Goal: Task Accomplishment & Management: Complete application form

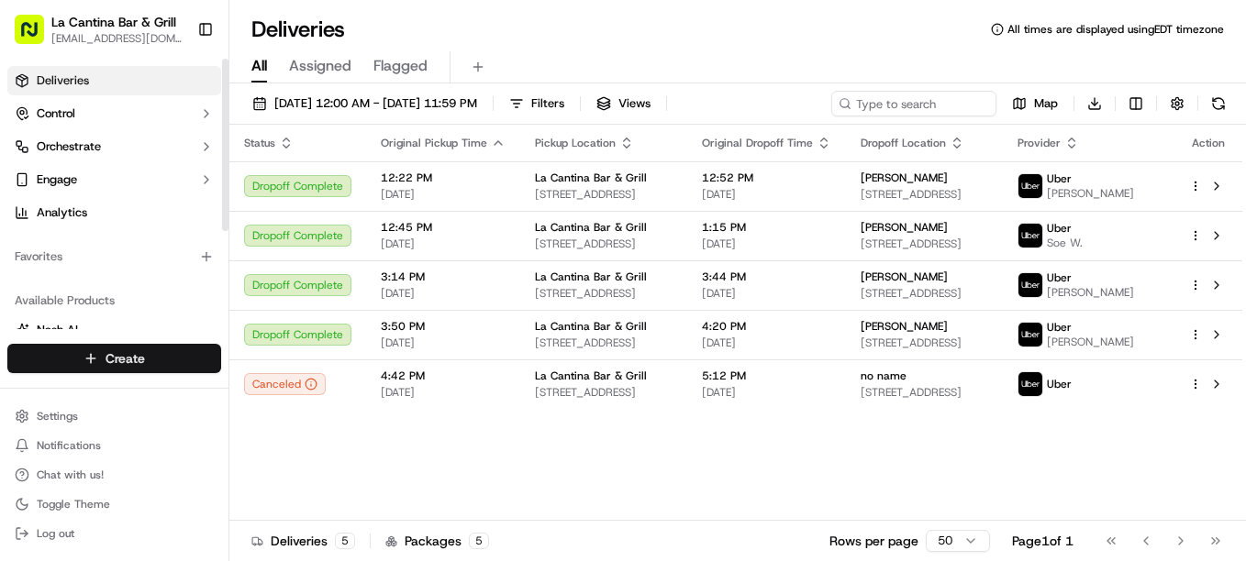
click at [127, 346] on html "La Cantina Bar & Grill [EMAIL_ADDRESS][DOMAIN_NAME] Toggle Sidebar Deliveries C…" at bounding box center [623, 280] width 1246 height 561
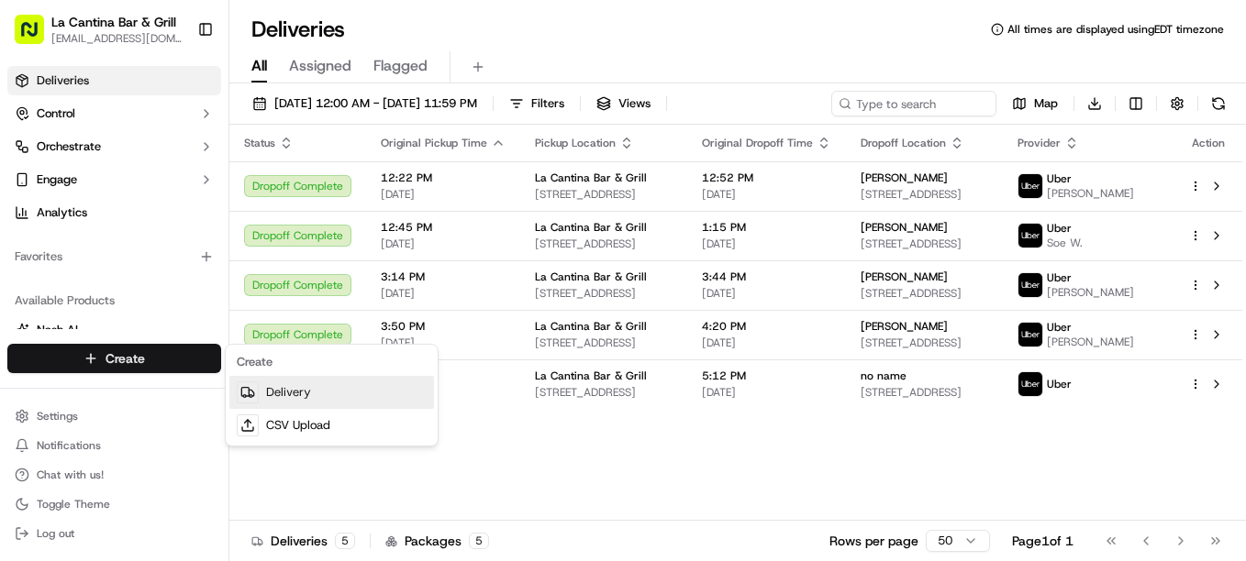
click at [371, 382] on link "Delivery" at bounding box center [331, 392] width 205 height 33
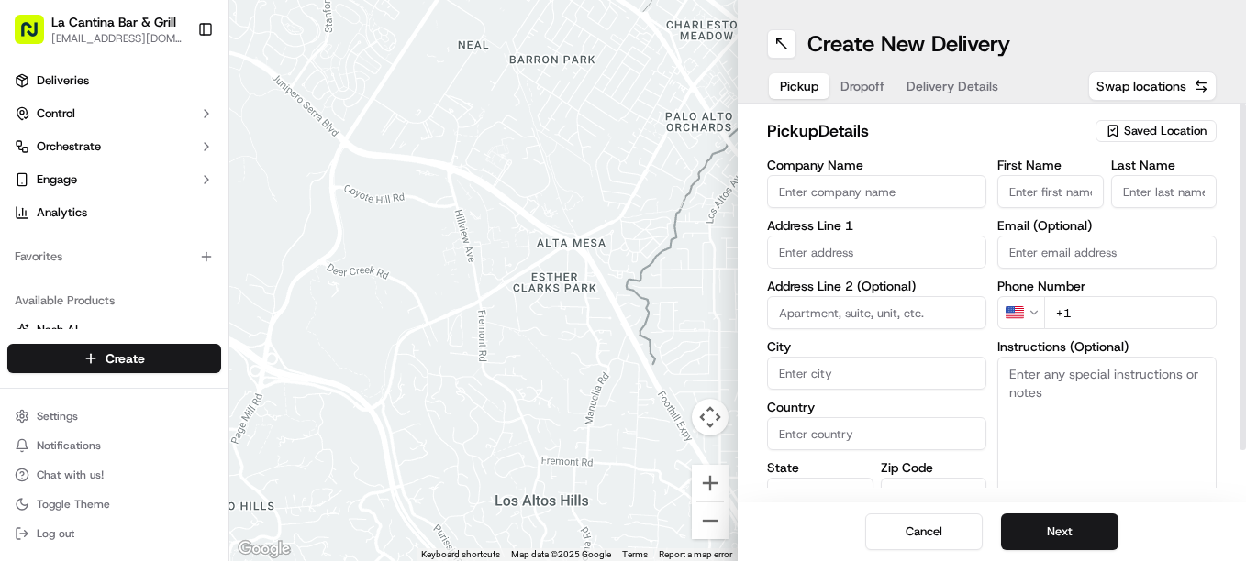
click at [870, 194] on input "Company Name" at bounding box center [876, 191] width 219 height 33
type input "La Cantina Bar & Grill"
type input "[STREET_ADDRESS]"
type input "Plainfield"
type input "[GEOGRAPHIC_DATA]"
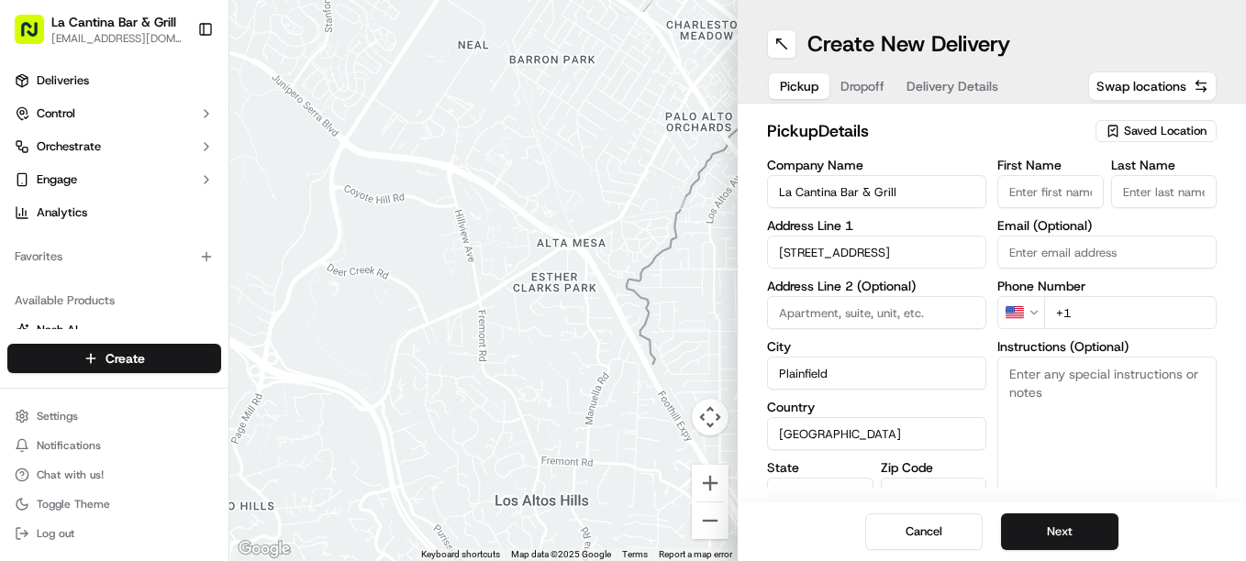
type input "CT"
type input "06374"
type input "[PERSON_NAME]"
type input "[EMAIL_ADDRESS][DOMAIN_NAME]"
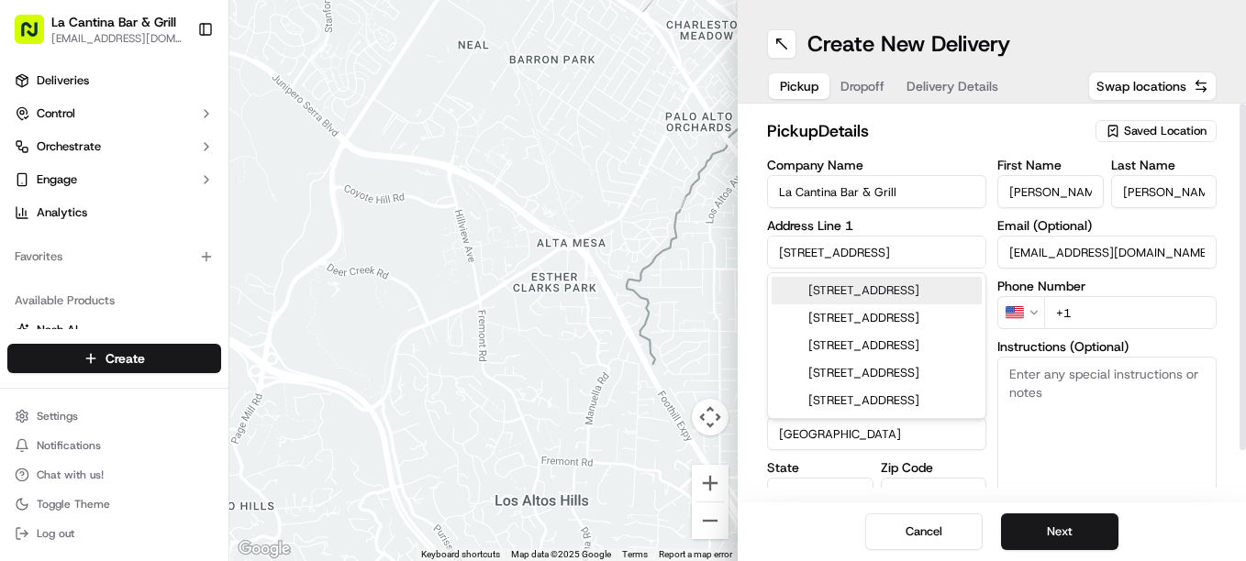
click at [1139, 315] on input "+1" at bounding box center [1130, 312] width 172 height 33
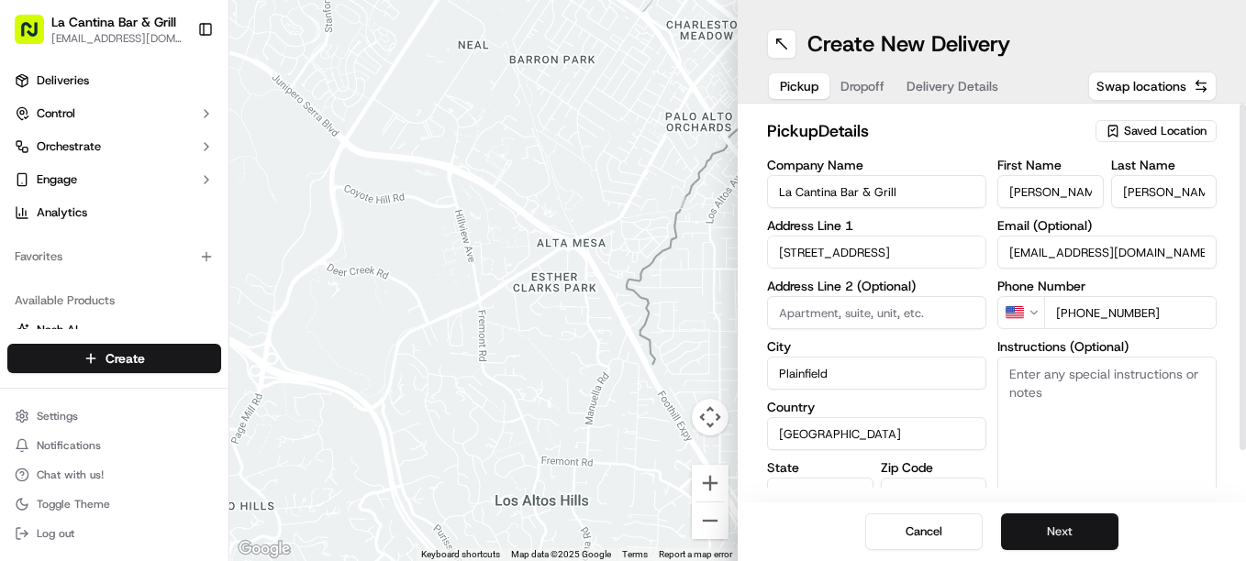
type input "[PHONE_NUMBER]"
click at [1109, 540] on button "Next" at bounding box center [1059, 532] width 117 height 37
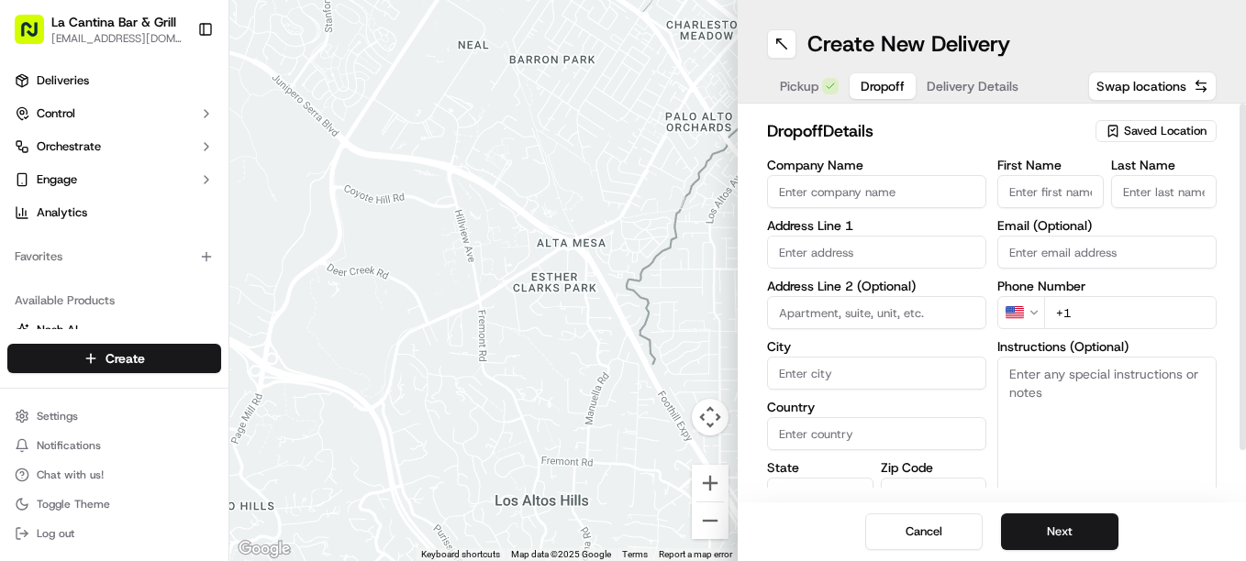
click at [955, 264] on input "text" at bounding box center [876, 252] width 219 height 33
click at [970, 301] on div "[STREET_ADDRESS]" at bounding box center [876, 291] width 210 height 28
type input "[STREET_ADDRESS]"
type input "[GEOGRAPHIC_DATA]"
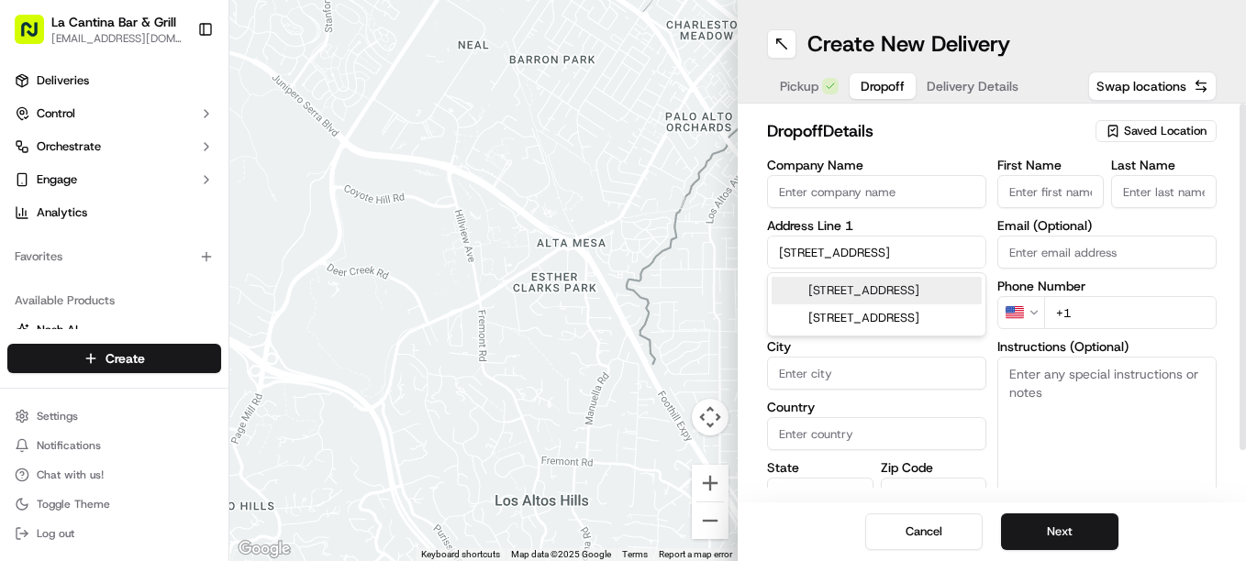
type input "CT"
type input "06234"
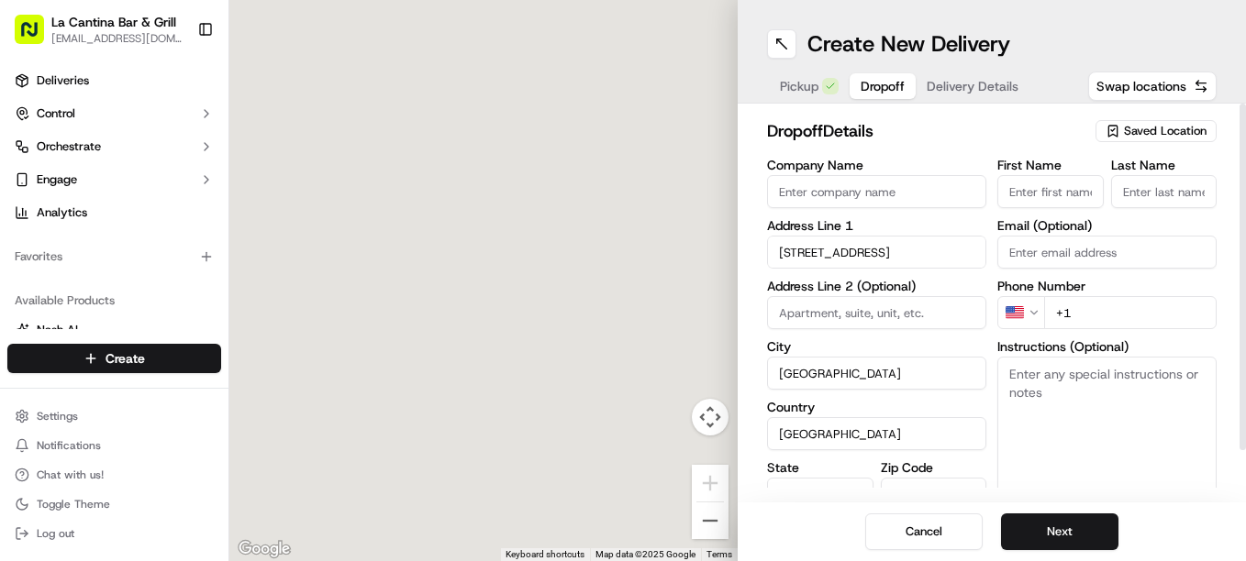
type input "[STREET_ADDRESS]"
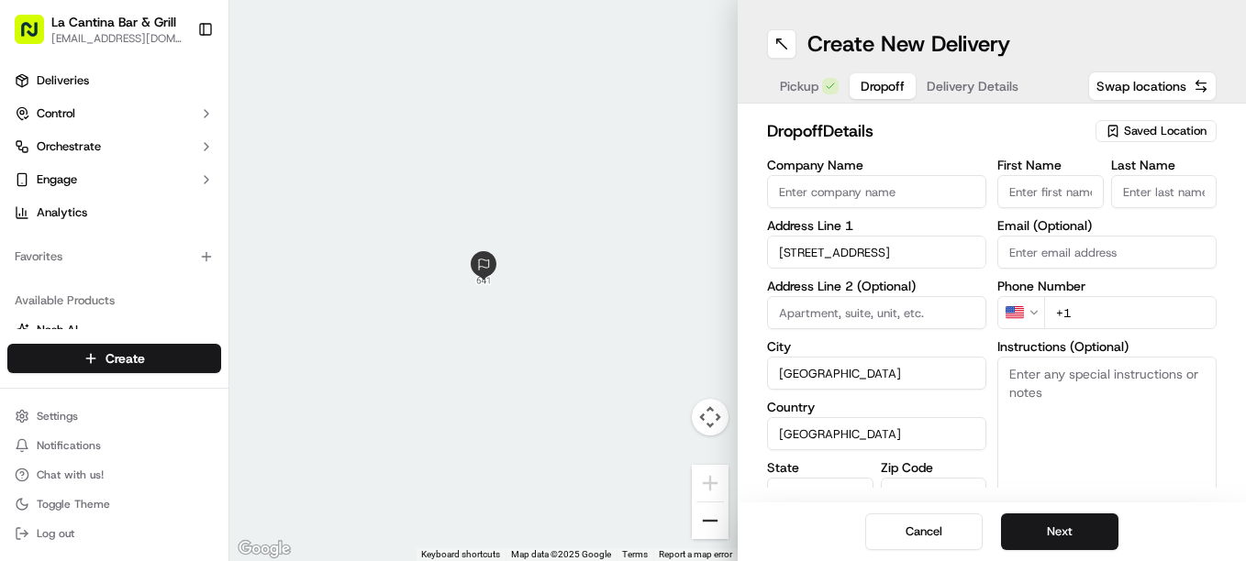
click at [709, 517] on button "Zoom out" at bounding box center [710, 521] width 37 height 37
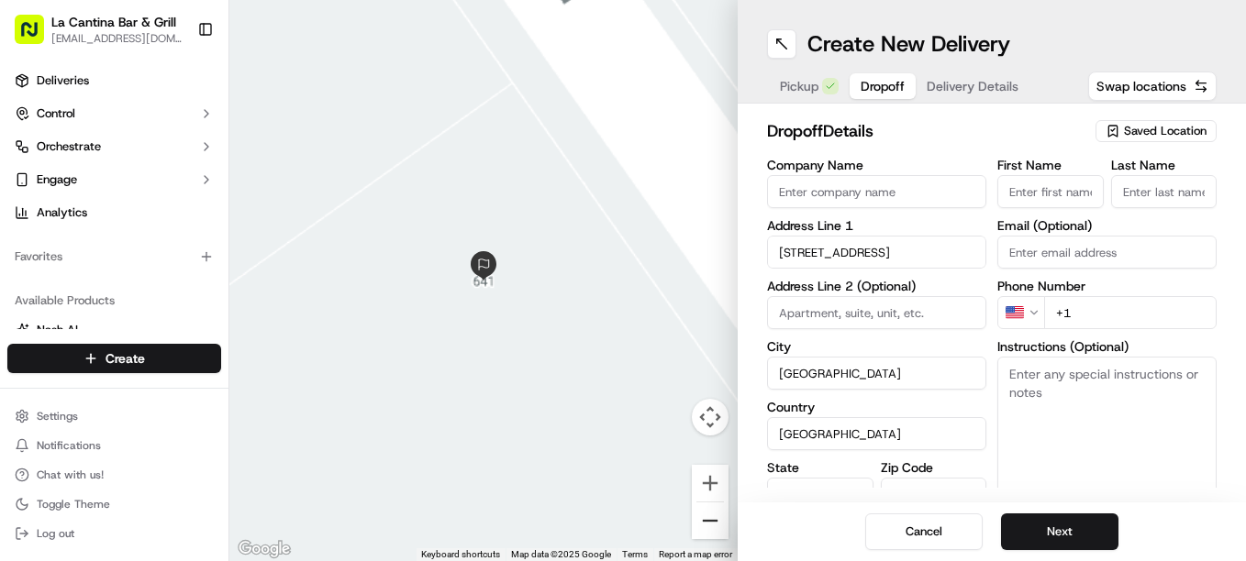
click at [709, 517] on button "Zoom out" at bounding box center [710, 521] width 37 height 37
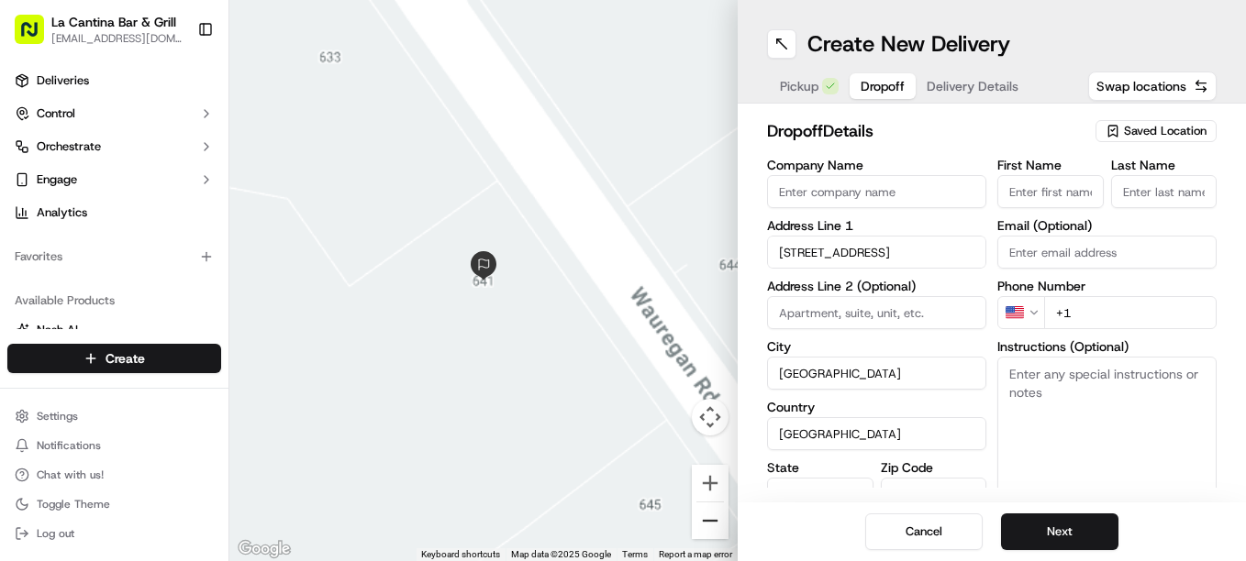
click at [709, 517] on button "Zoom out" at bounding box center [710, 521] width 37 height 37
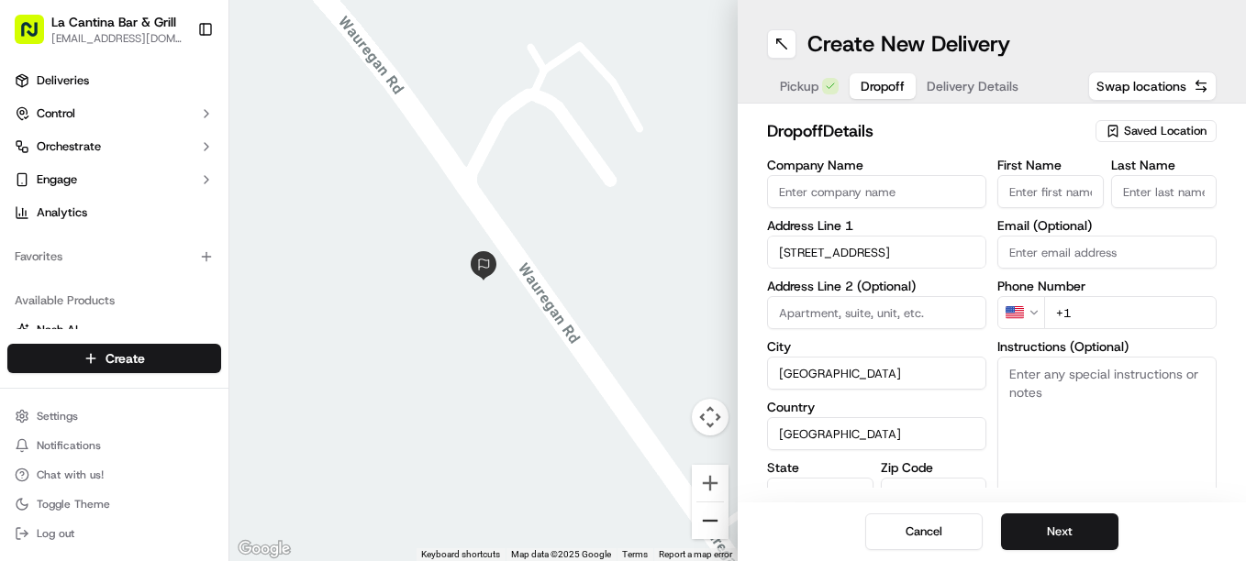
click at [709, 517] on button "Zoom out" at bounding box center [710, 521] width 37 height 37
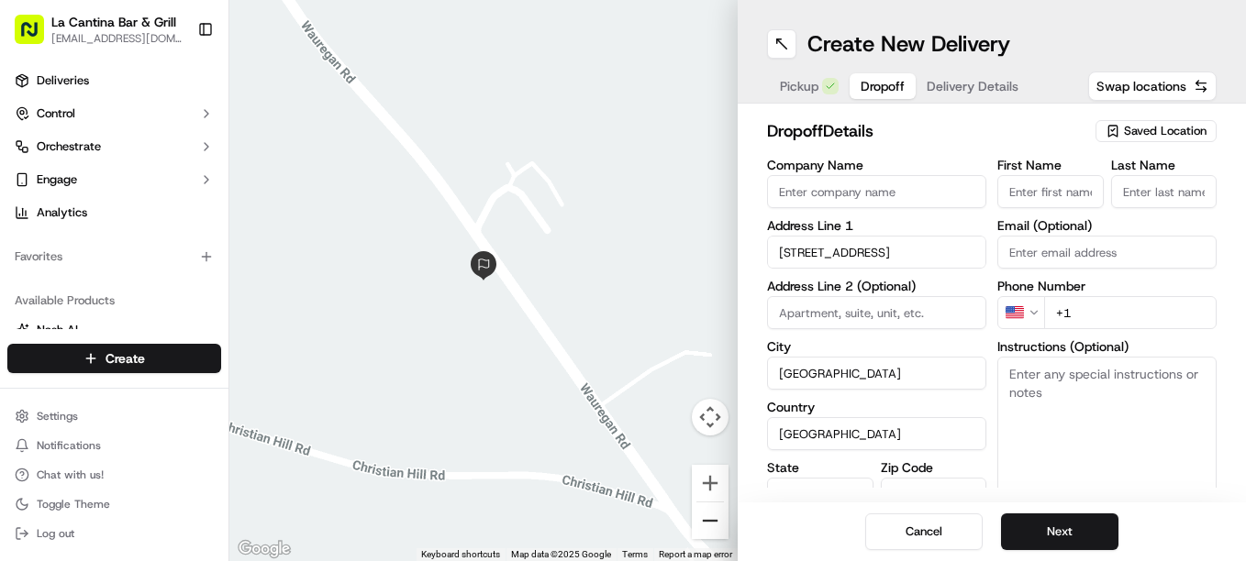
click at [709, 517] on button "Zoom out" at bounding box center [710, 521] width 37 height 37
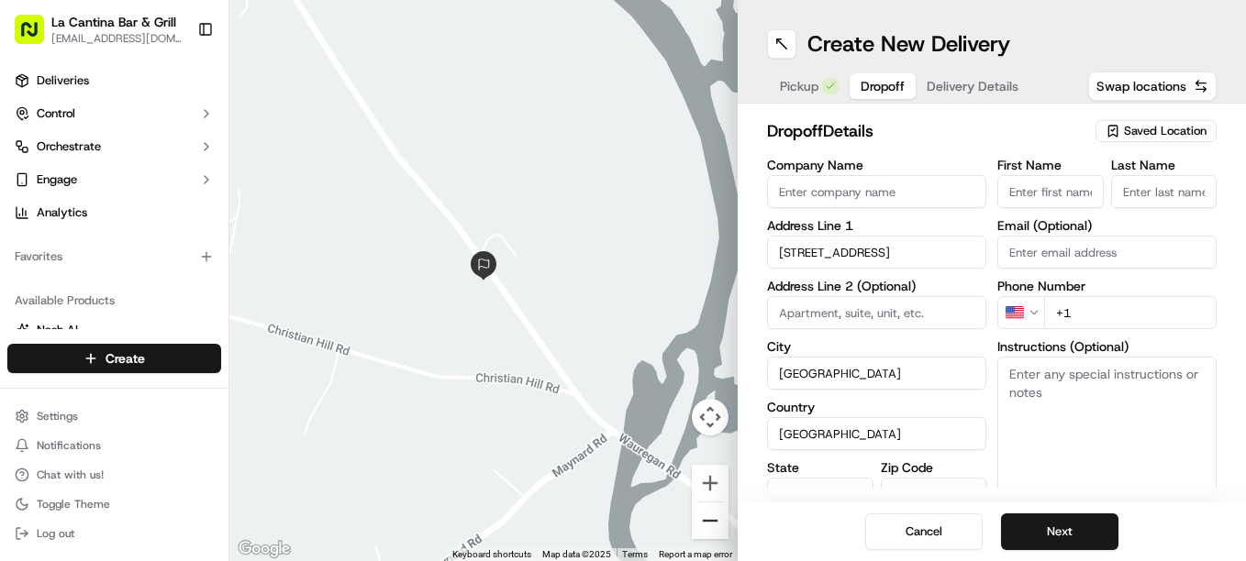
click at [709, 517] on button "Zoom out" at bounding box center [710, 521] width 37 height 37
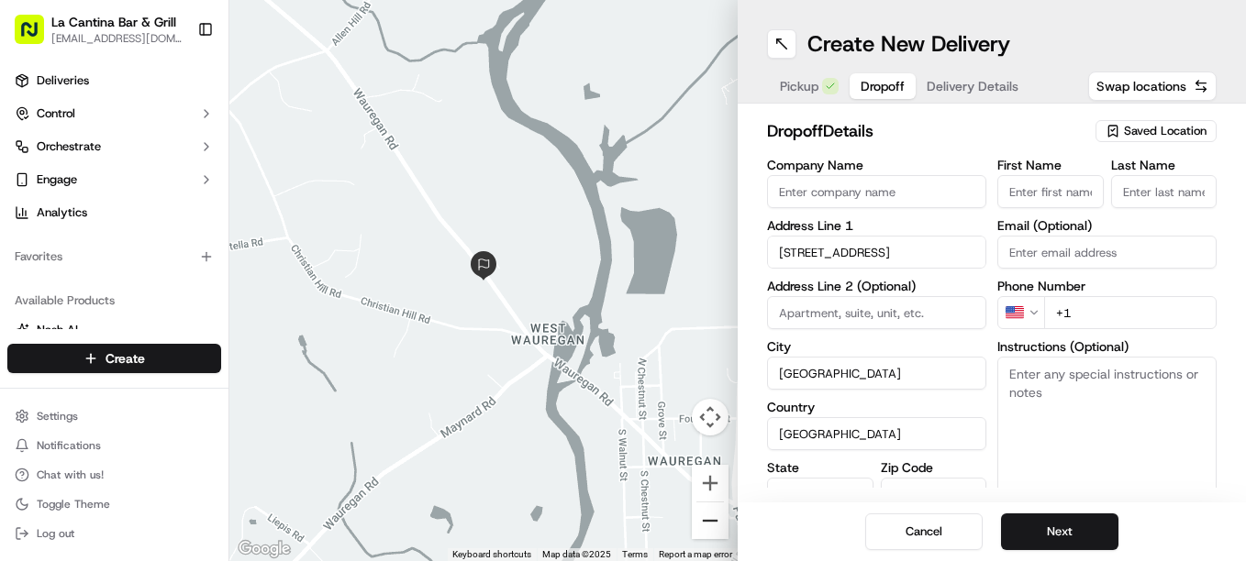
click at [709, 517] on button "Zoom out" at bounding box center [710, 521] width 37 height 37
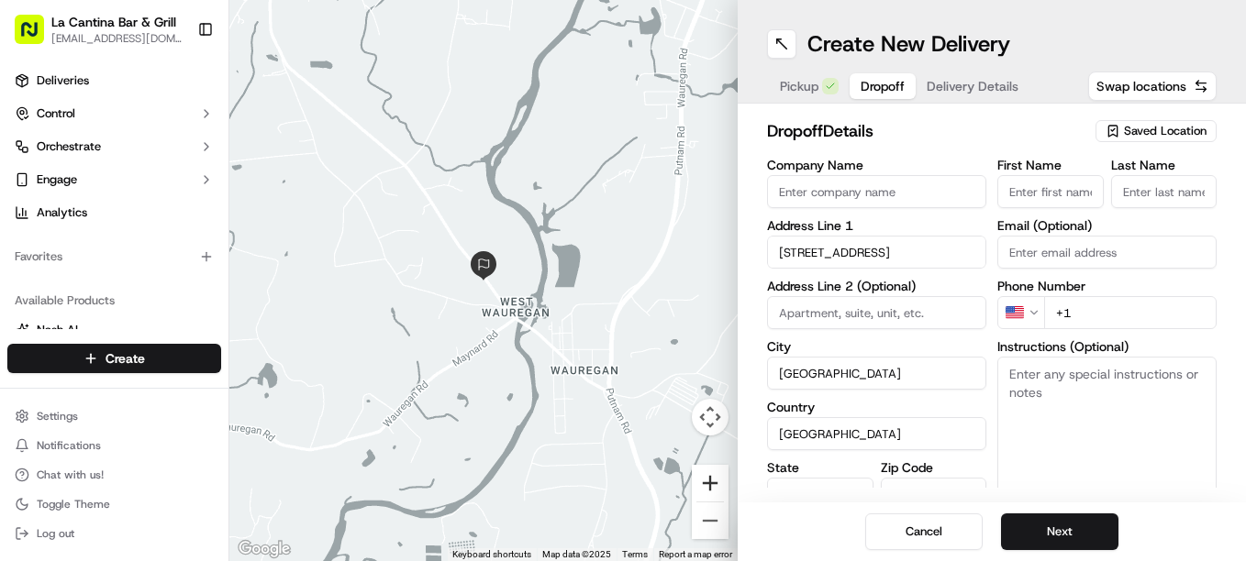
click at [701, 485] on button "Zoom in" at bounding box center [710, 483] width 37 height 37
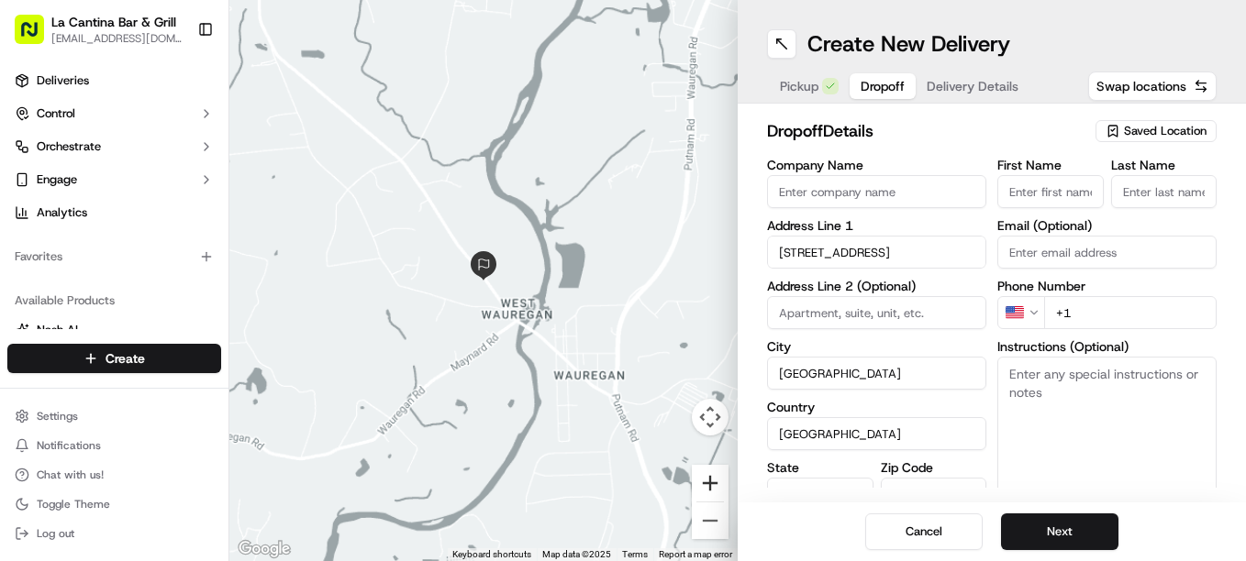
click at [701, 485] on button "Zoom in" at bounding box center [710, 483] width 37 height 37
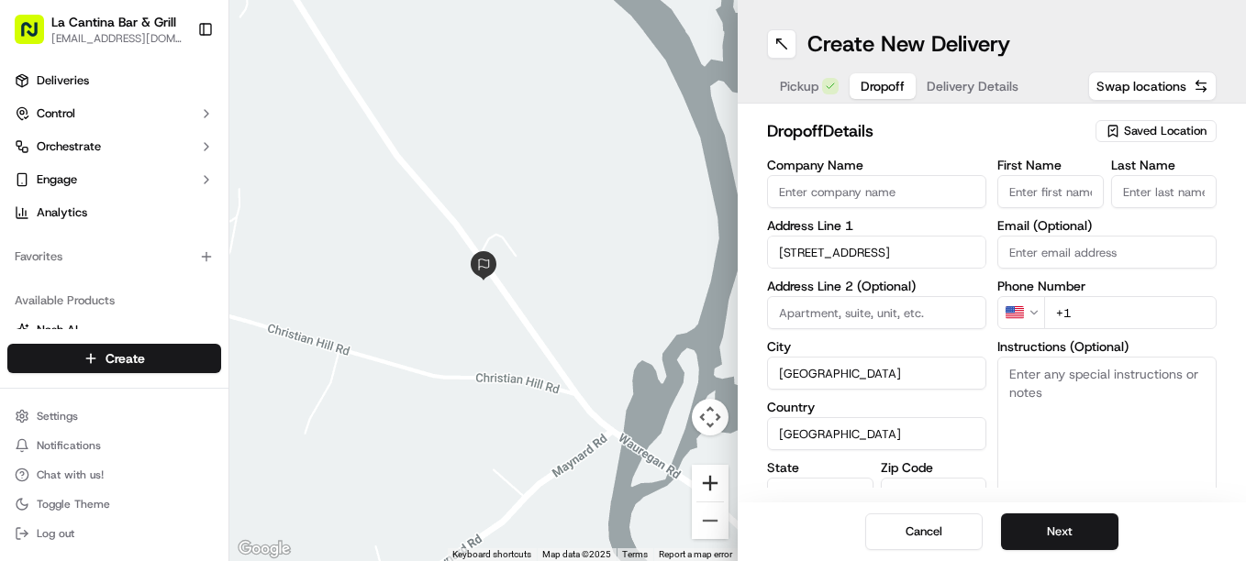
click at [701, 485] on button "Zoom in" at bounding box center [710, 483] width 37 height 37
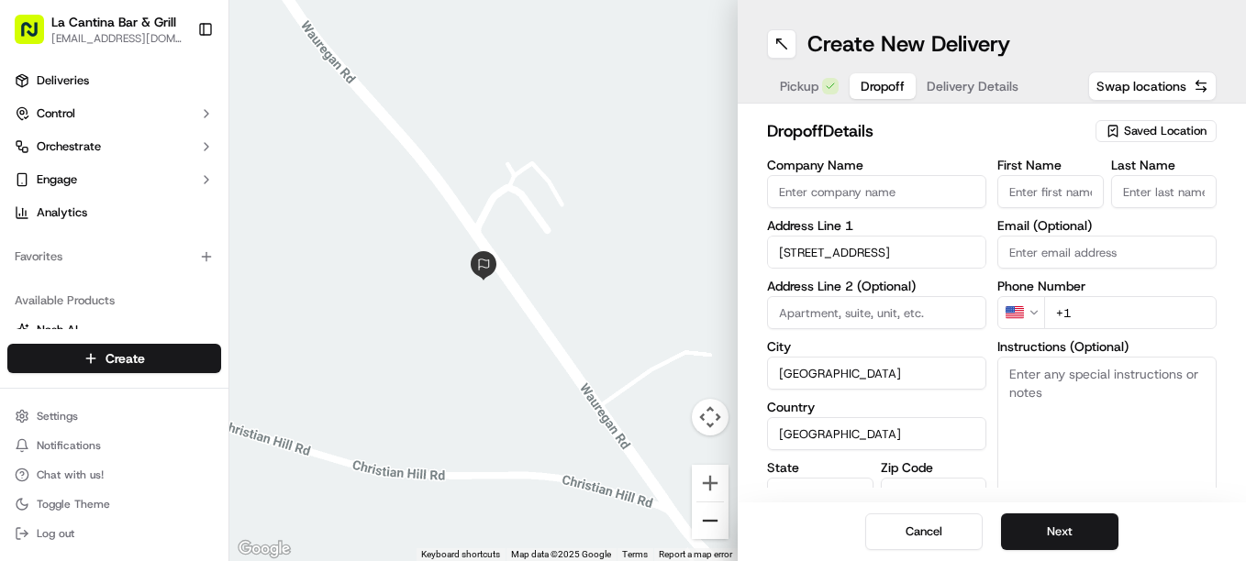
click at [710, 513] on button "Zoom out" at bounding box center [710, 521] width 37 height 37
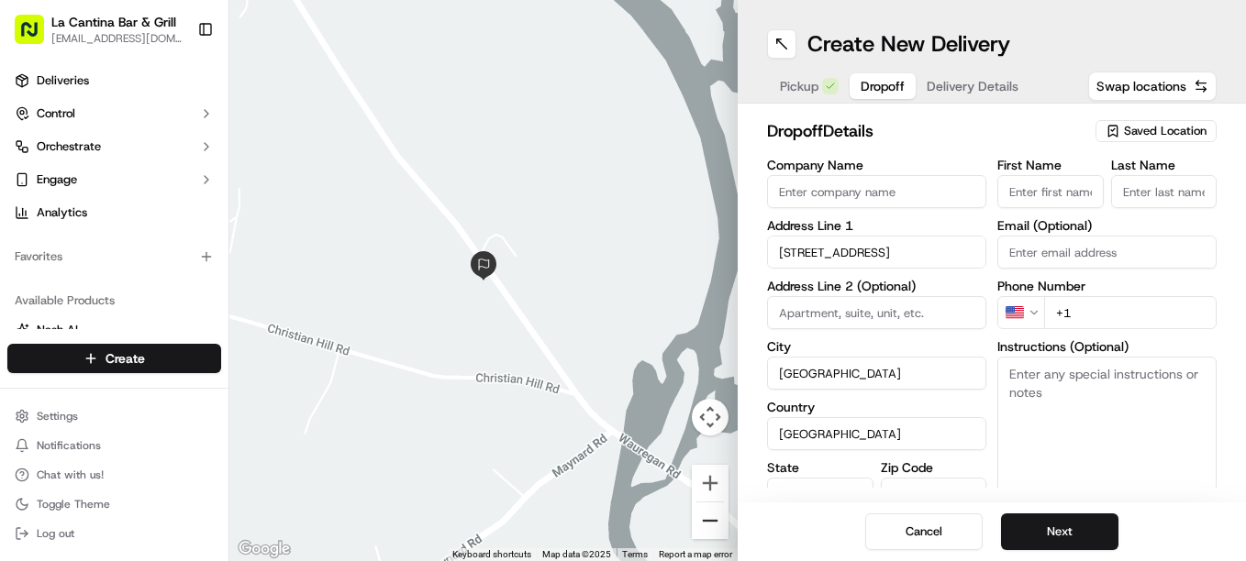
click at [710, 513] on button "Zoom out" at bounding box center [710, 521] width 37 height 37
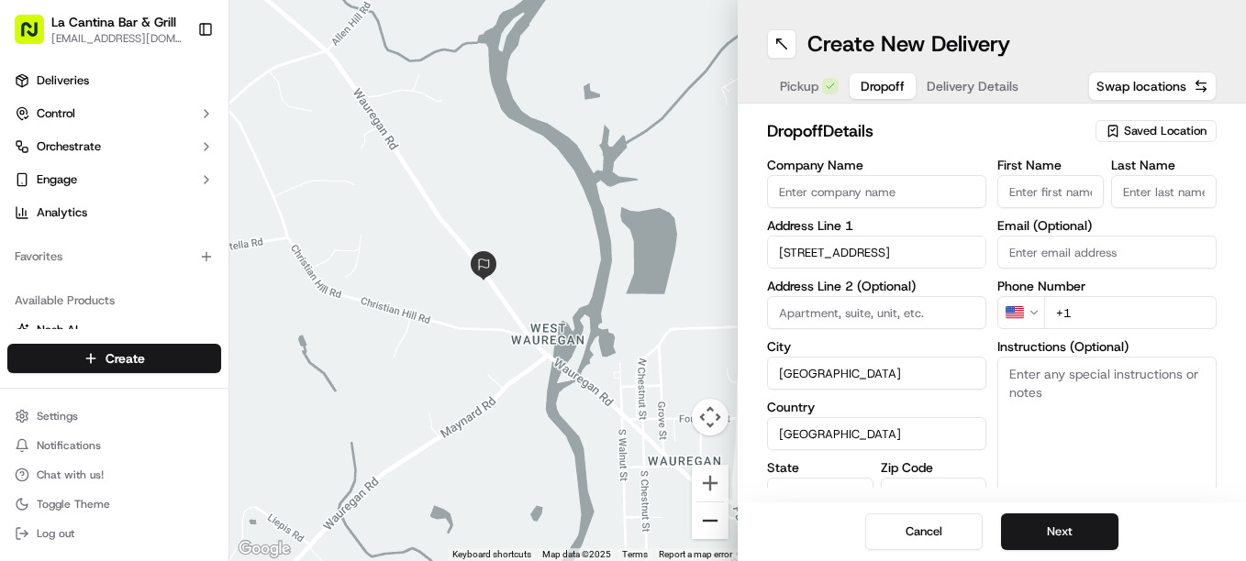
click at [710, 513] on button "Zoom out" at bounding box center [710, 521] width 37 height 37
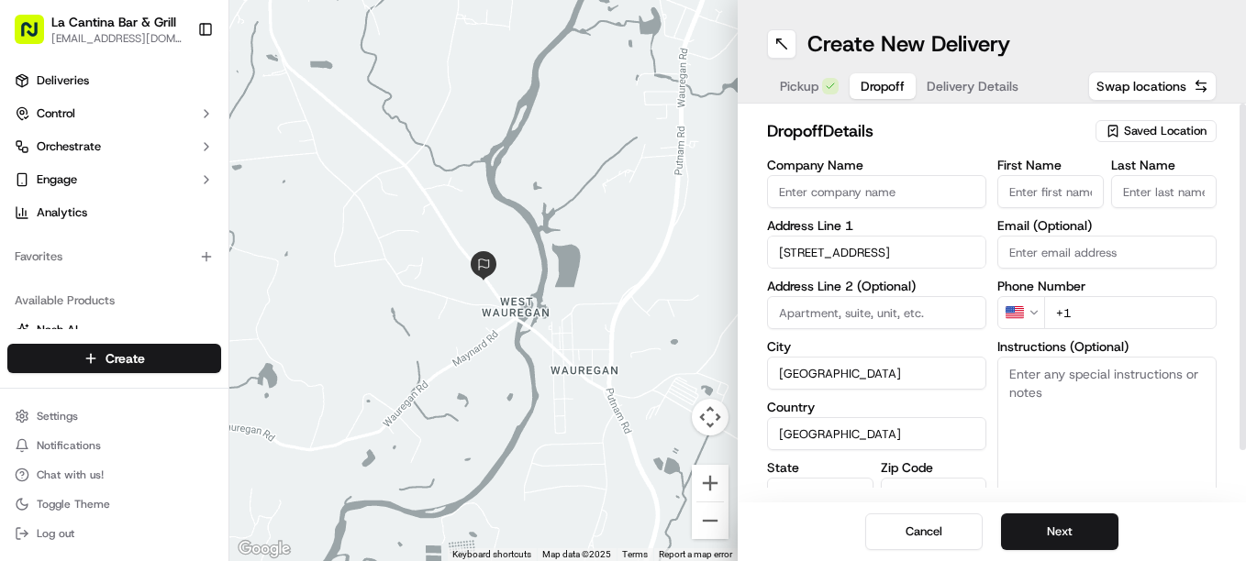
click at [1016, 183] on input "First Name" at bounding box center [1050, 191] width 106 height 33
type input "[PERSON_NAME]"
click at [1168, 190] on input "Last Name" at bounding box center [1164, 191] width 106 height 33
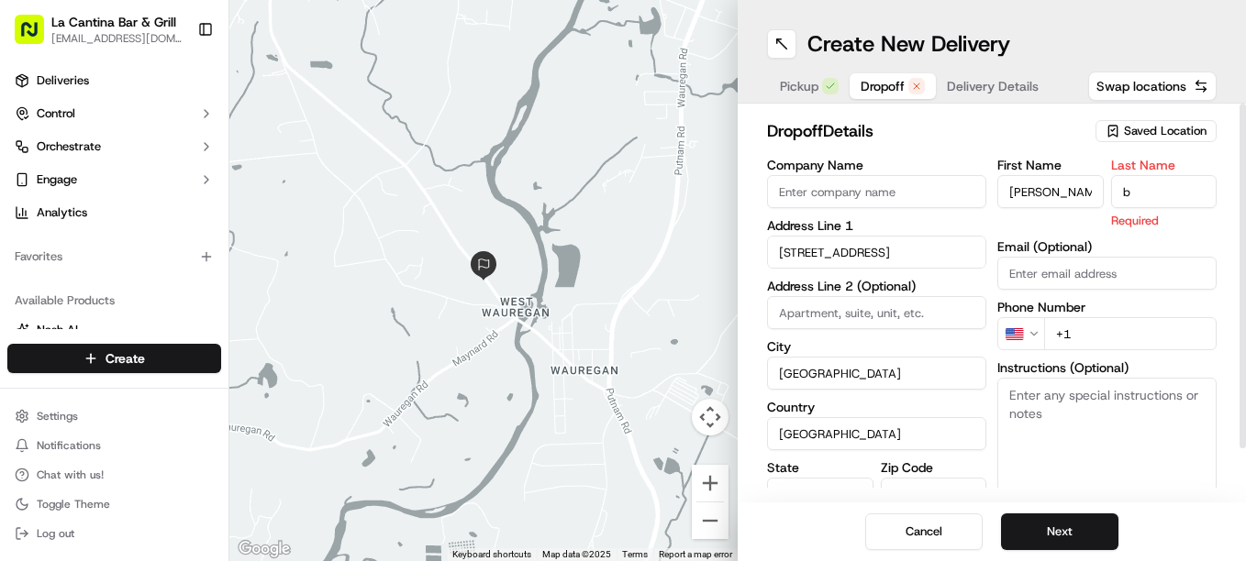
type input "b"
click at [1147, 335] on div "First Name [PERSON_NAME] Last Name b Required Email (Optional) Phone Number US …" at bounding box center [1106, 352] width 219 height 387
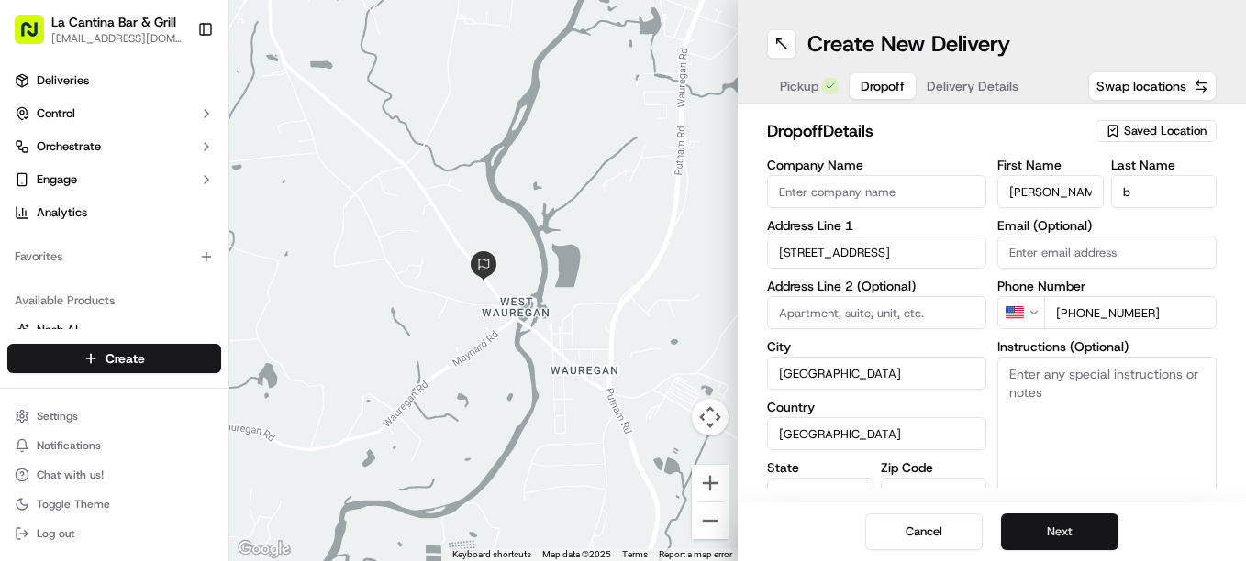
type input "[PHONE_NUMBER]"
click at [1043, 534] on button "Next" at bounding box center [1059, 532] width 117 height 37
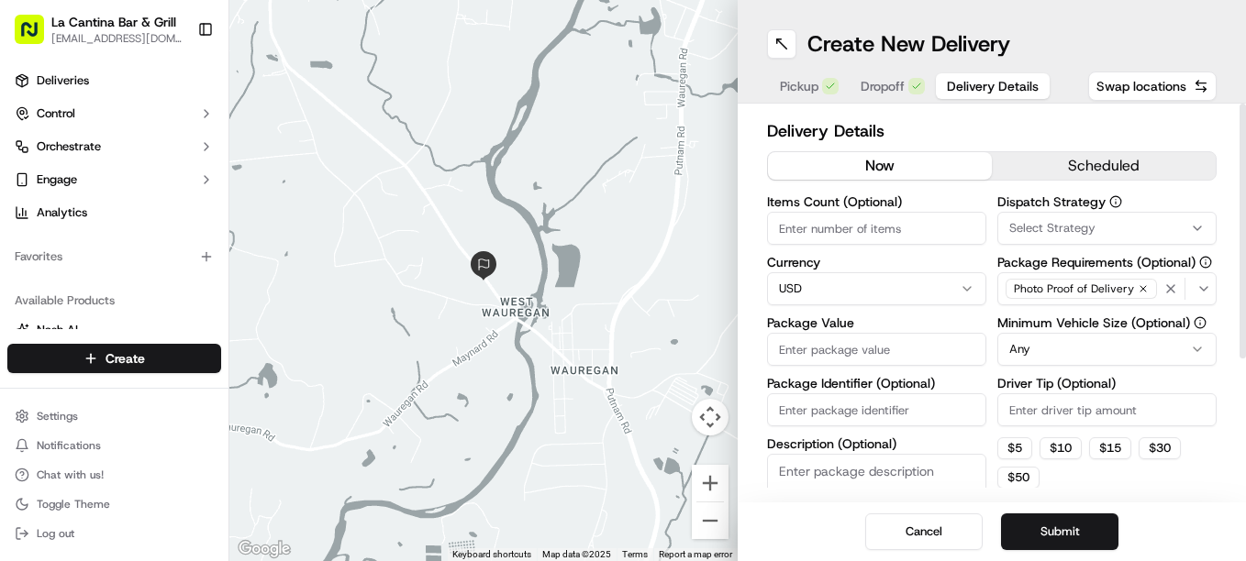
click at [799, 349] on input "Package Value" at bounding box center [876, 349] width 219 height 33
type input "63.12"
click at [1043, 515] on button "Submit" at bounding box center [1059, 532] width 117 height 37
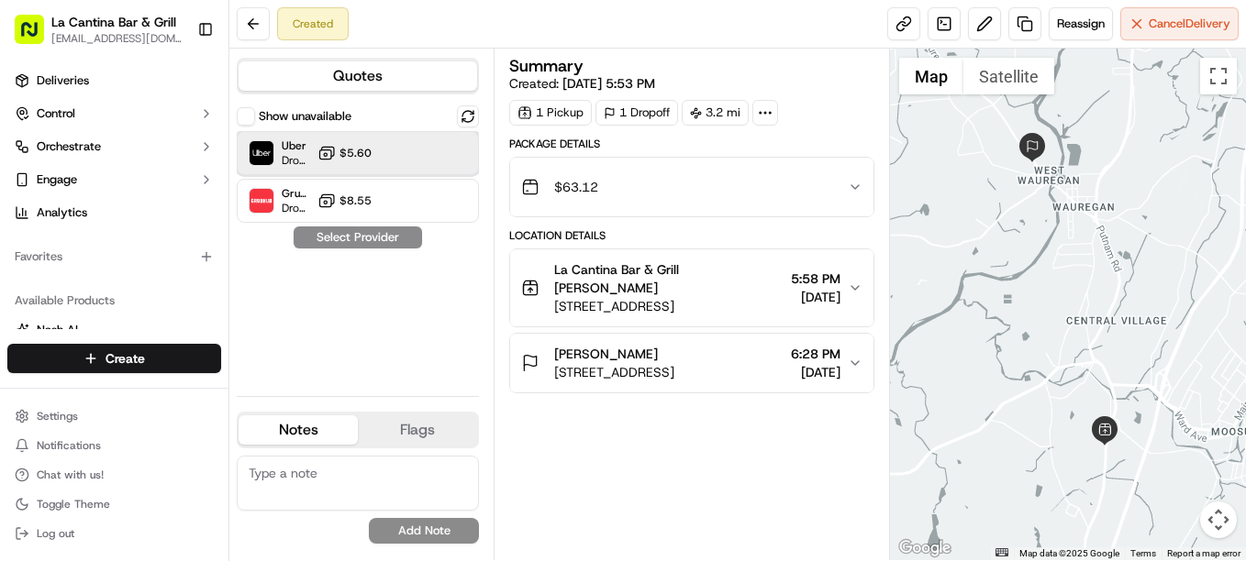
click at [462, 161] on div "Uber Dropoff ETA 29 minutes $5.60" at bounding box center [358, 153] width 242 height 44
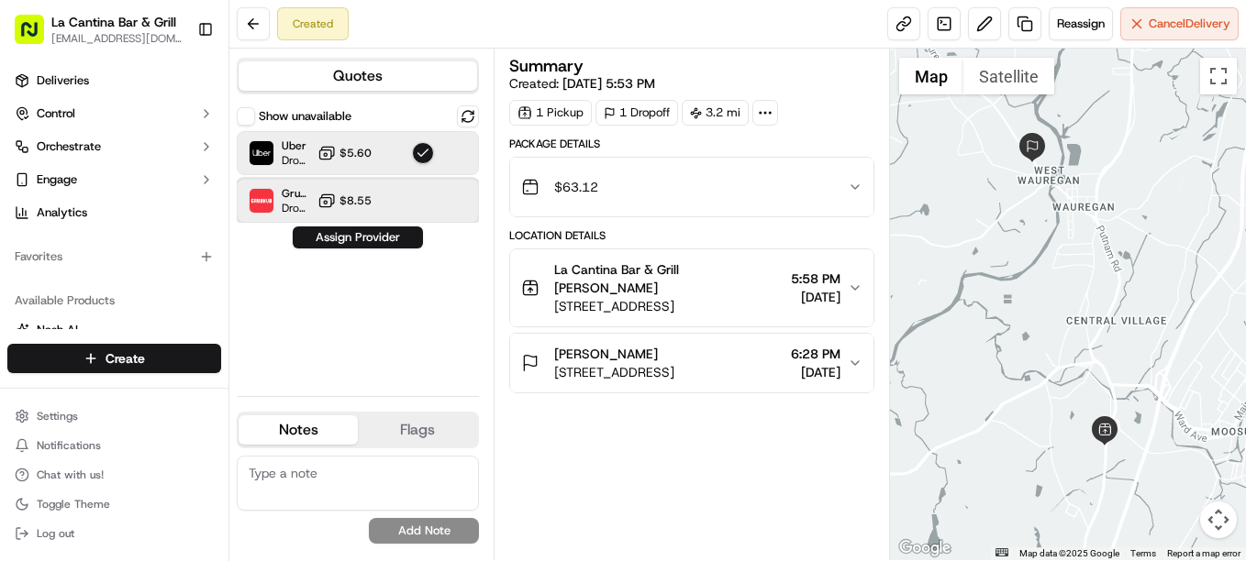
click at [379, 221] on div "Grubhub Dropoff ETA 24 minutes $8.55" at bounding box center [358, 201] width 242 height 44
click at [401, 153] on div "Uber Dropoff ETA 29 minutes $5.60" at bounding box center [358, 153] width 242 height 44
click at [370, 244] on button "Assign Provider" at bounding box center [358, 238] width 130 height 22
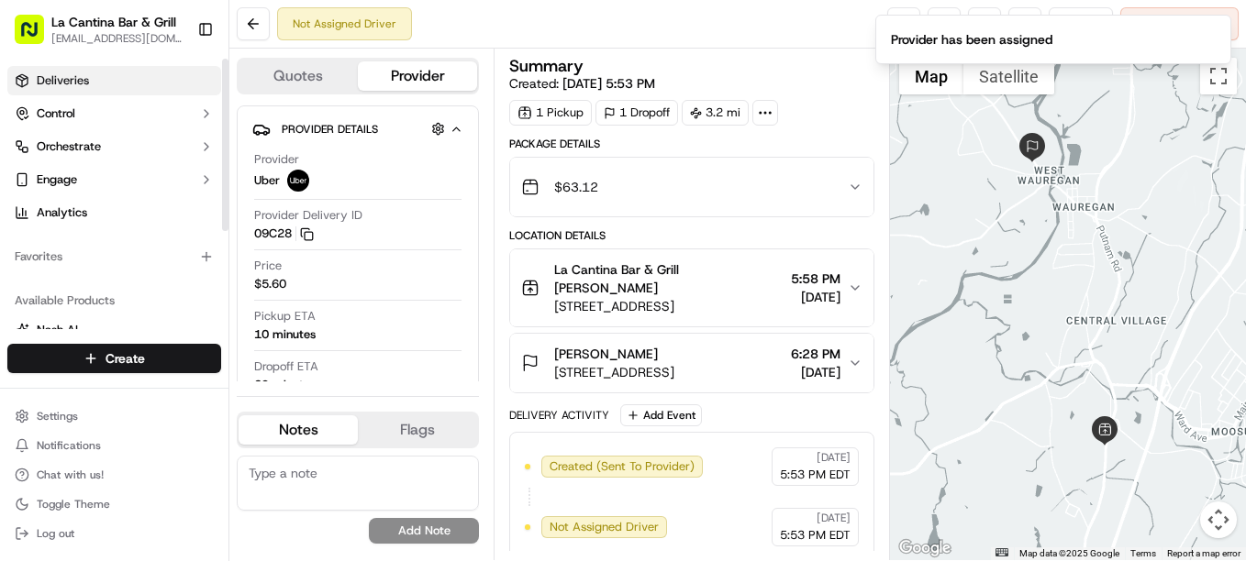
click at [91, 67] on link "Deliveries" at bounding box center [114, 80] width 214 height 29
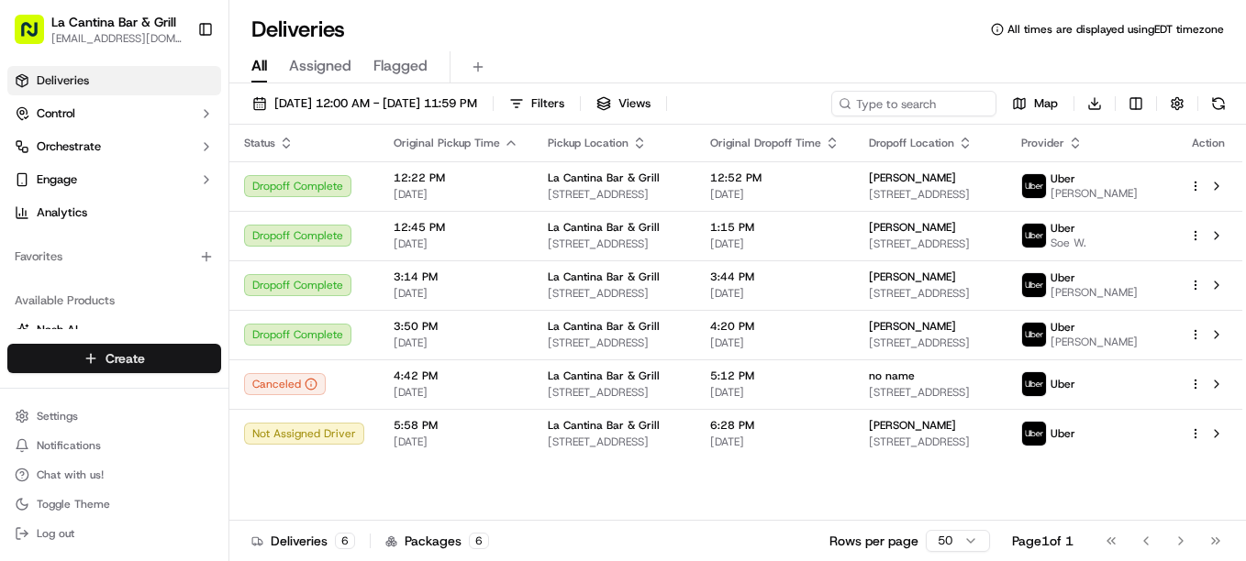
click at [212, 361] on html "La Cantina Bar & Grill [EMAIL_ADDRESS][DOMAIN_NAME] Toggle Sidebar Deliveries C…" at bounding box center [623, 280] width 1246 height 561
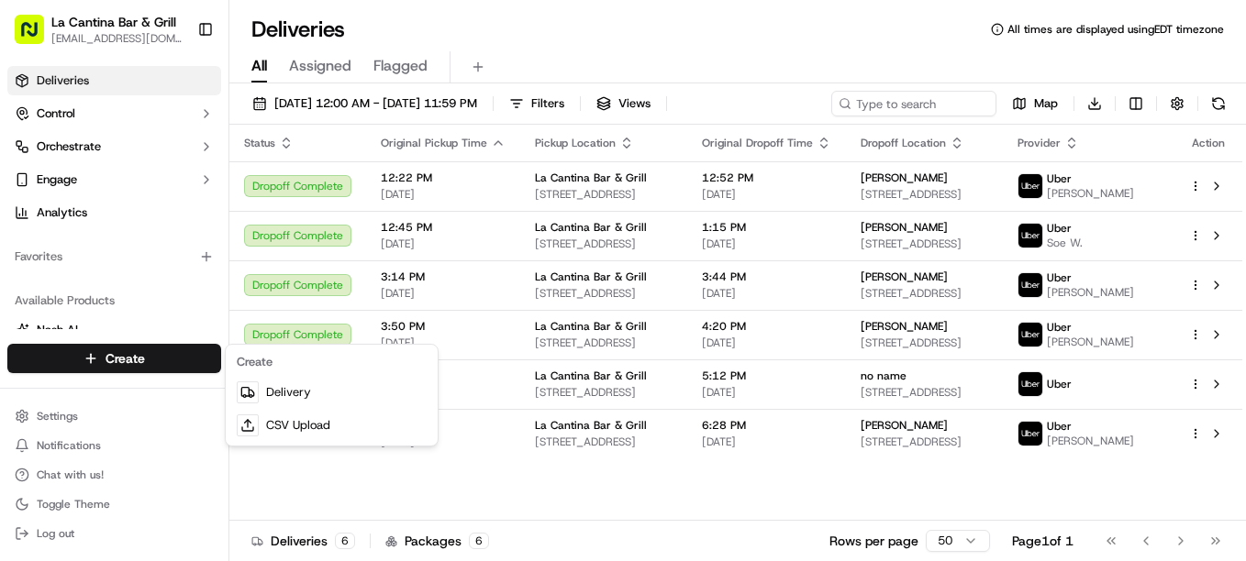
click at [808, 507] on html "La Cantina Bar & Grill [EMAIL_ADDRESS][DOMAIN_NAME] Toggle Sidebar Deliveries C…" at bounding box center [623, 280] width 1246 height 561
